Goal: Navigation & Orientation: Find specific page/section

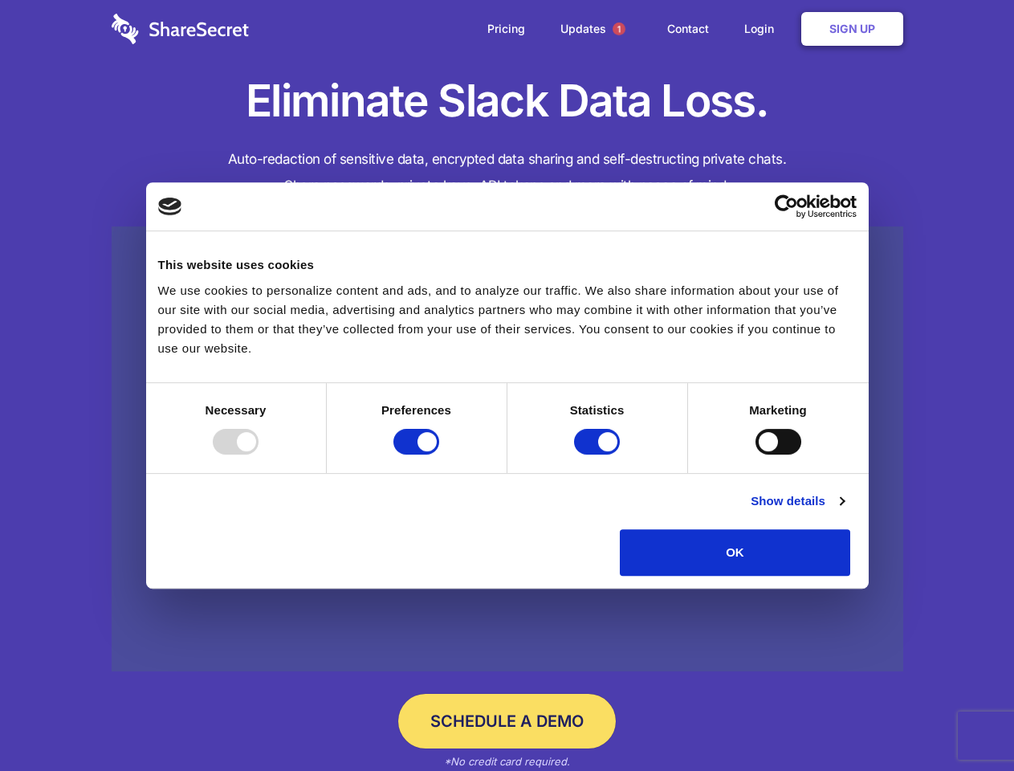
click at [259, 454] on div at bounding box center [236, 442] width 46 height 26
click at [439, 454] on input "Preferences" at bounding box center [416, 442] width 46 height 26
checkbox input "false"
click at [599, 454] on input "Statistics" at bounding box center [597, 442] width 46 height 26
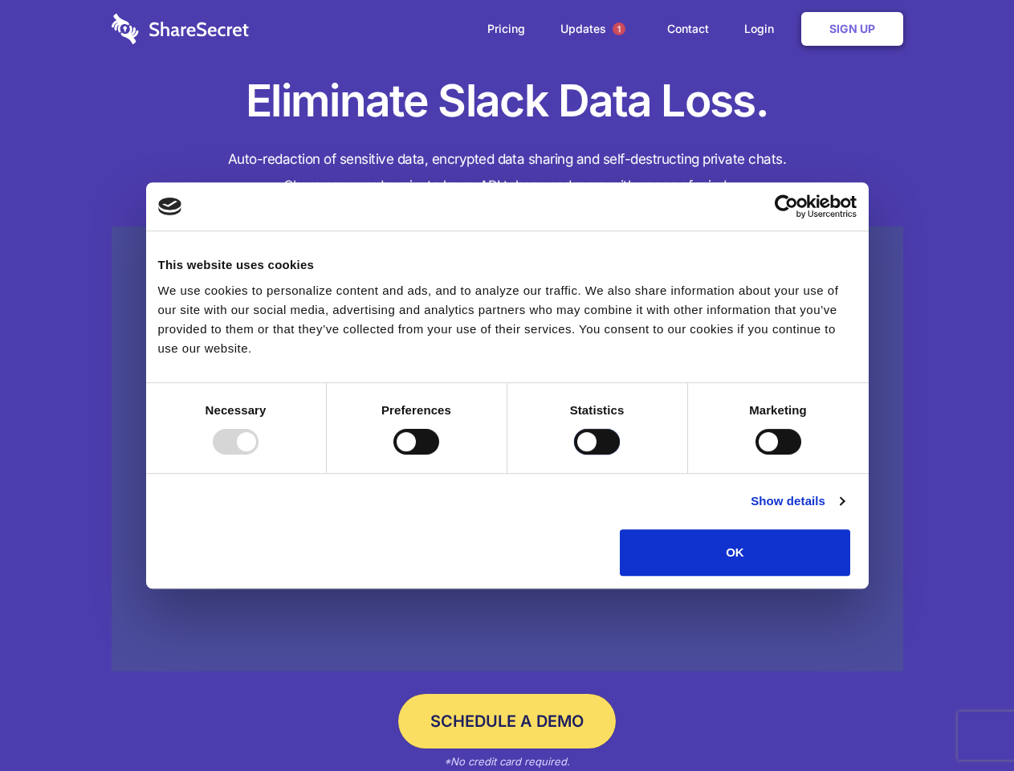
checkbox input "false"
click at [755, 454] on input "Marketing" at bounding box center [778, 442] width 46 height 26
checkbox input "true"
click at [844, 511] on link "Show details" at bounding box center [797, 500] width 93 height 19
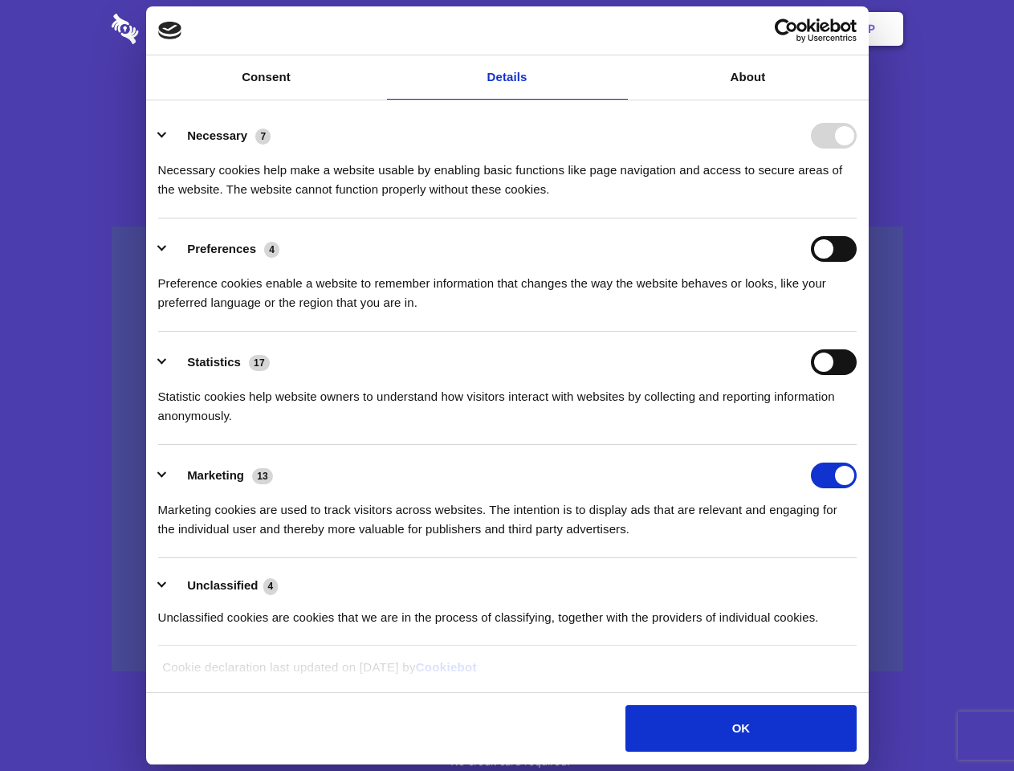
click at [857, 199] on div "Necessary cookies help make a website usable by enabling basic functions like p…" at bounding box center [507, 174] width 698 height 51
click at [618, 29] on span "1" at bounding box center [619, 28] width 13 height 13
